Goal: Navigation & Orientation: Find specific page/section

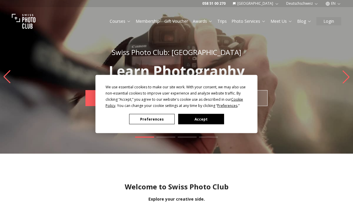
click at [154, 118] on button "Preferences" at bounding box center [152, 119] width 46 height 10
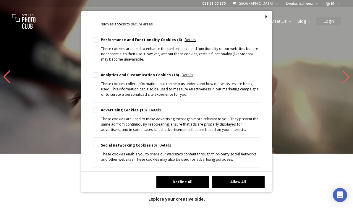
scroll to position [16, 0]
click at [199, 188] on button "Decline All" at bounding box center [183, 182] width 53 height 12
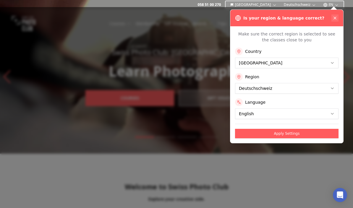
click at [338, 20] on button at bounding box center [335, 17] width 7 height 7
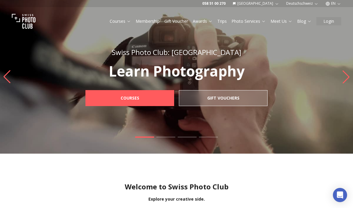
click at [205, 22] on link "Awards" at bounding box center [203, 21] width 20 height 6
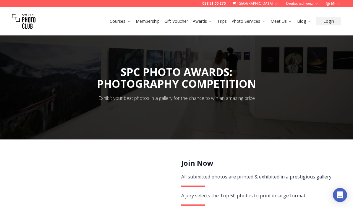
click at [213, 22] on icon at bounding box center [210, 21] width 4 height 4
click at [254, 21] on link "Photo Services" at bounding box center [249, 21] width 34 height 6
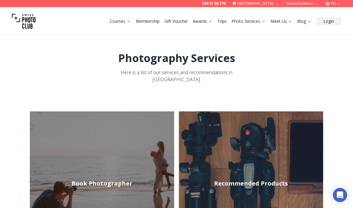
scroll to position [4, 0]
click at [286, 19] on link "Meet Us" at bounding box center [282, 21] width 22 height 6
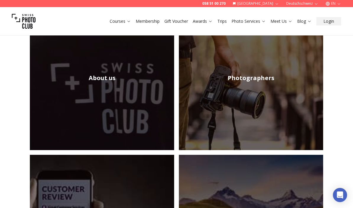
scroll to position [110, 0]
click at [297, 87] on img at bounding box center [251, 78] width 144 height 144
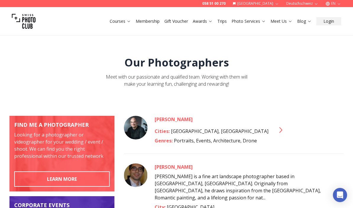
click at [201, 24] on link "Awards" at bounding box center [203, 21] width 20 height 6
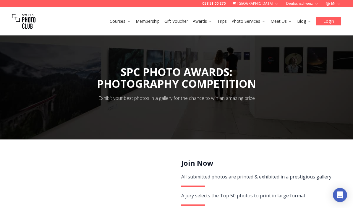
click at [332, 21] on button "Login" at bounding box center [329, 21] width 25 height 8
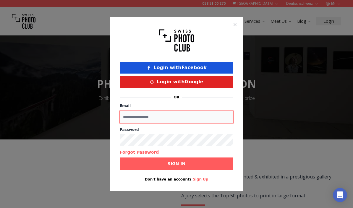
click at [206, 117] on input "Email" at bounding box center [177, 117] width 114 height 12
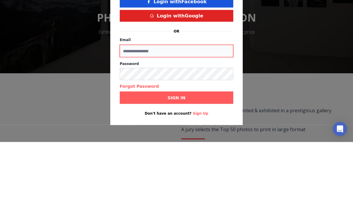
type input "**********"
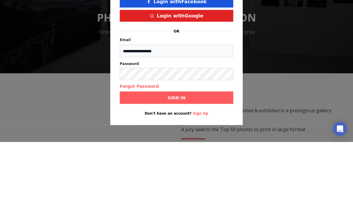
scroll to position [66, 0]
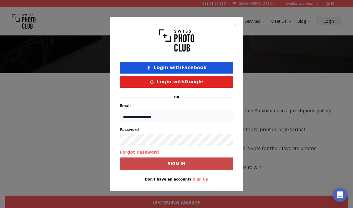
click at [205, 168] on button "Sign in" at bounding box center [177, 164] width 114 height 12
